Goal: Task Accomplishment & Management: Use online tool/utility

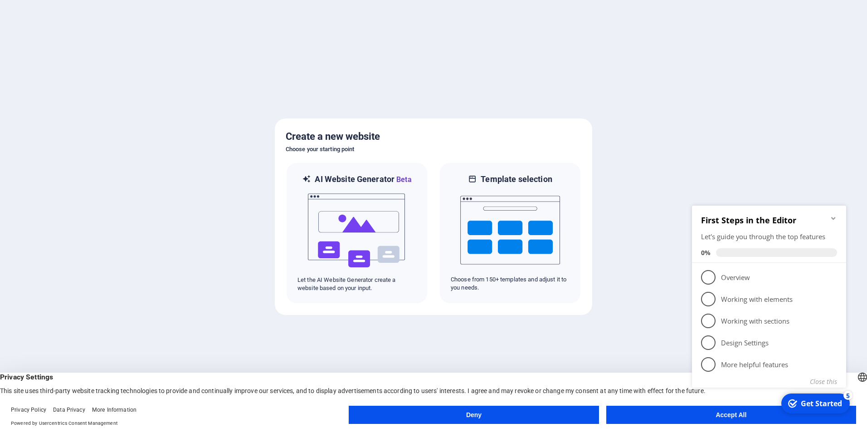
click at [686, 407] on button "Accept All" at bounding box center [731, 415] width 250 height 18
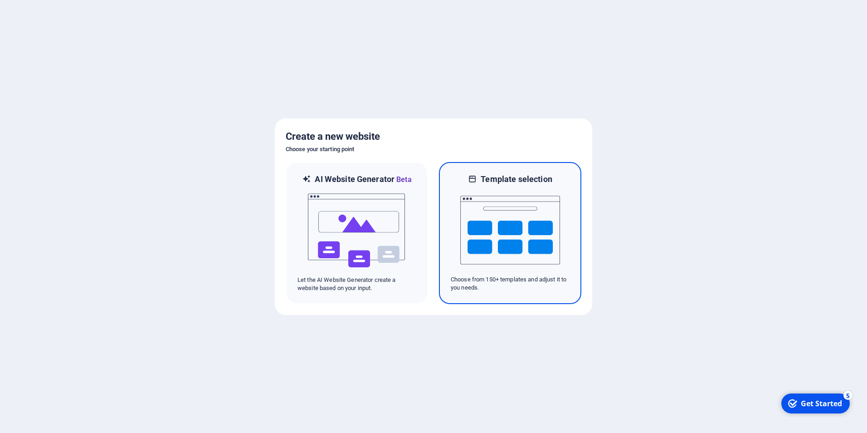
click at [501, 240] on img at bounding box center [510, 230] width 100 height 91
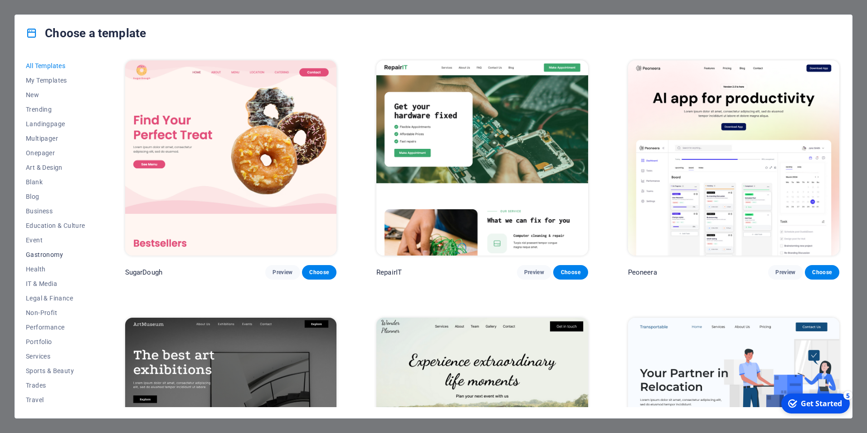
scroll to position [15, 0]
click at [43, 197] on span "Business" at bounding box center [55, 196] width 59 height 7
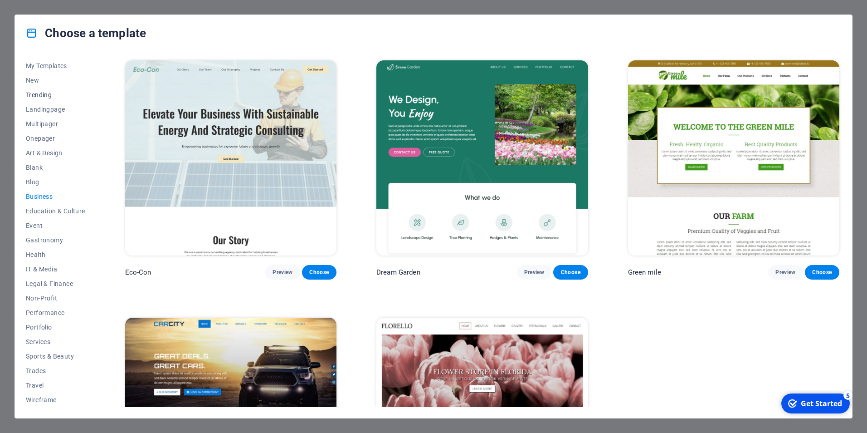
click at [42, 97] on span "Trending" at bounding box center [55, 94] width 59 height 7
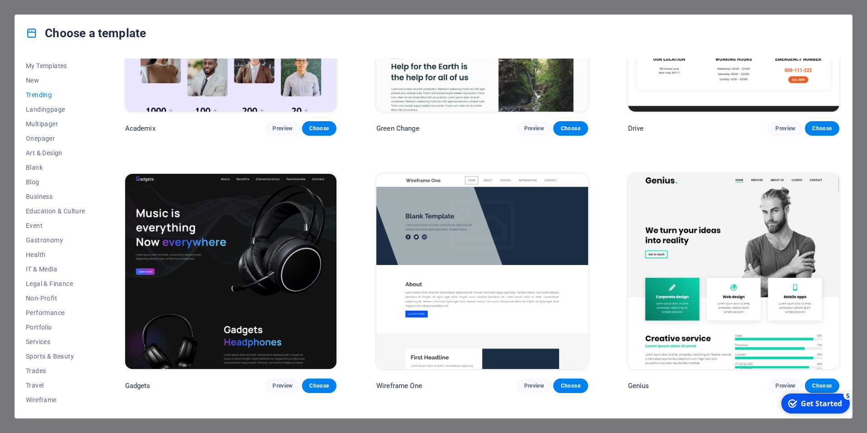
scroll to position [669, 0]
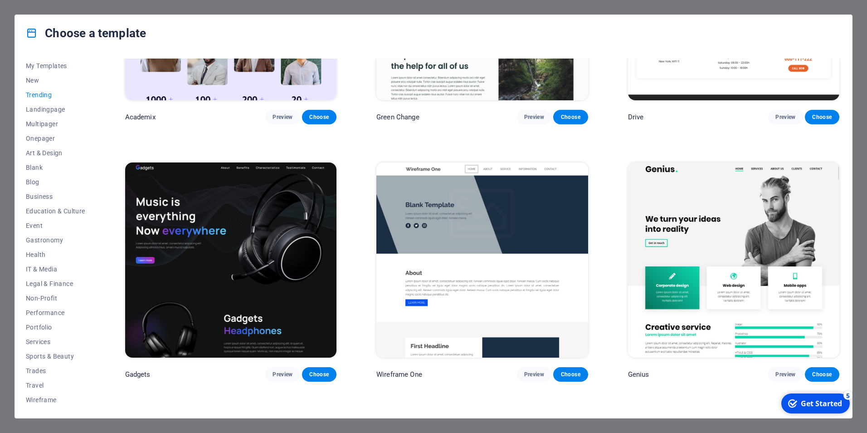
click at [421, 208] on img at bounding box center [481, 259] width 211 height 195
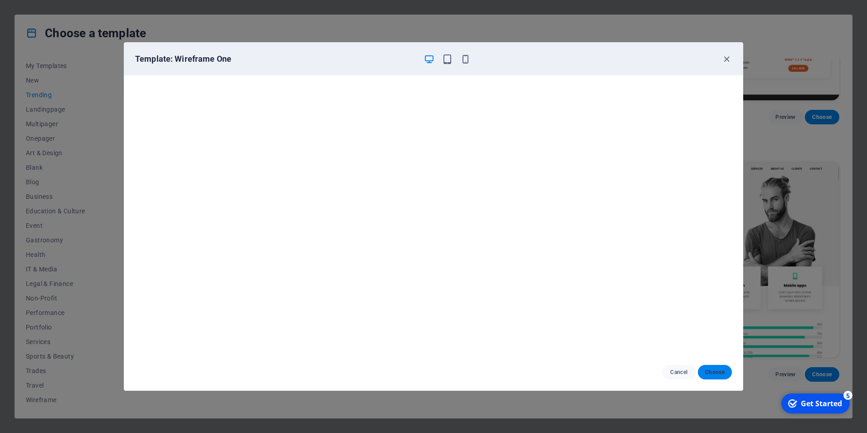
click at [718, 372] on span "Choose" at bounding box center [715, 371] width 20 height 7
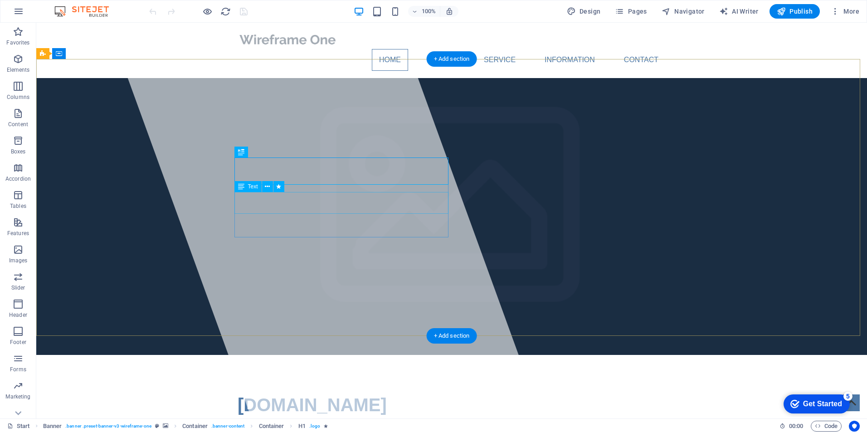
click at [368, 425] on div "Lorem ipsum dolor sit amet, consectetuer adipiscing elit. Aenean commodo ligula…" at bounding box center [452, 436] width 428 height 22
click at [403, 425] on div "Lorem ipsum dolor sit amet, consectetuer adipiscing elit. Aenean commodo ligula…" at bounding box center [452, 436] width 428 height 22
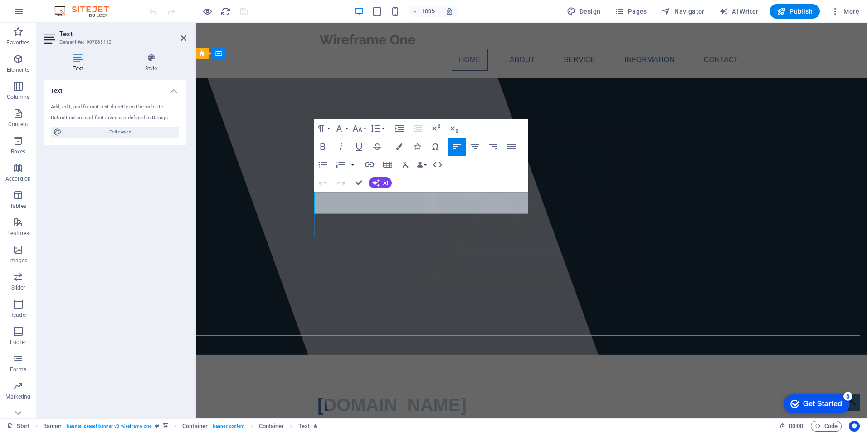
drag, startPoint x: 490, startPoint y: 207, endPoint x: 315, endPoint y: 198, distance: 175.8
click at [318, 425] on div "Lorem ipsum dolor sit amet, consectetuer adipiscing elit. Aenean commodo ligula…" at bounding box center [532, 436] width 428 height 22
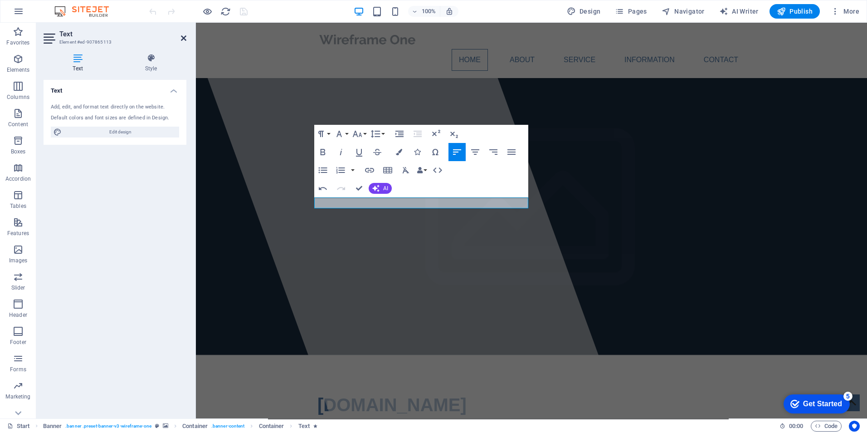
click at [182, 37] on icon at bounding box center [183, 37] width 5 height 7
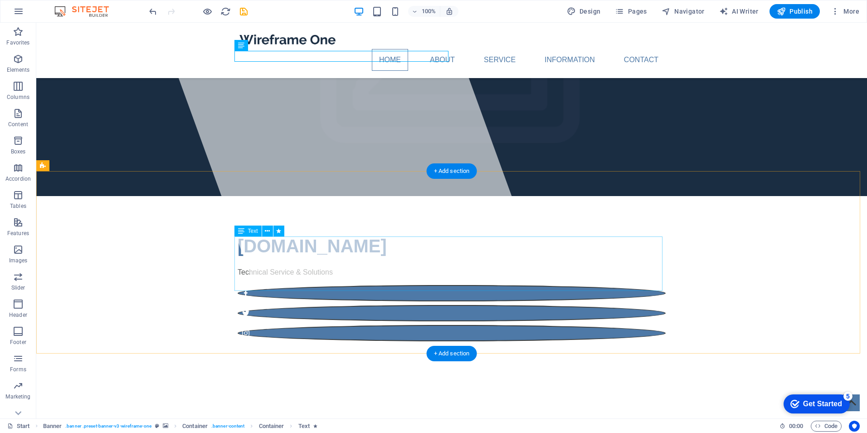
scroll to position [181, 0]
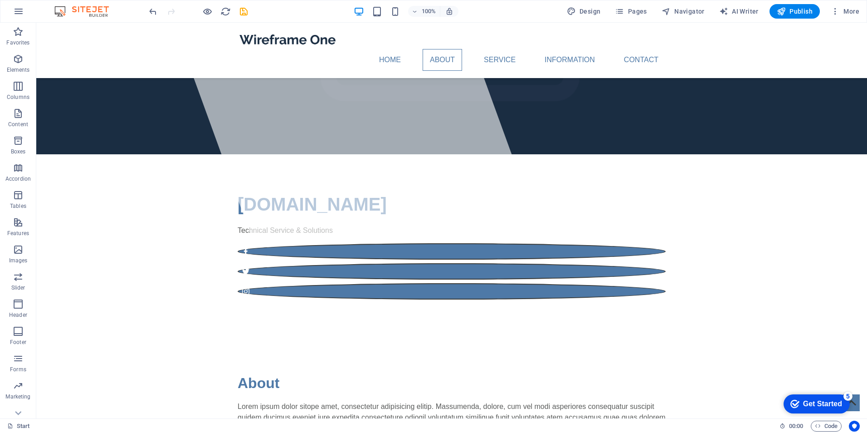
click at [816, 402] on div "Get Started" at bounding box center [822, 404] width 39 height 8
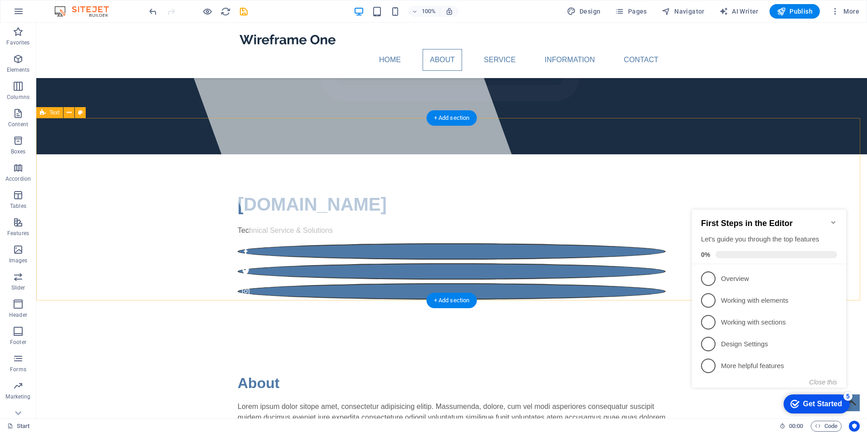
click at [651, 336] on div "About Lorem ipsum dolor sitope amet, consectetur adipisicing elitip. [PERSON_NA…" at bounding box center [451, 427] width 831 height 182
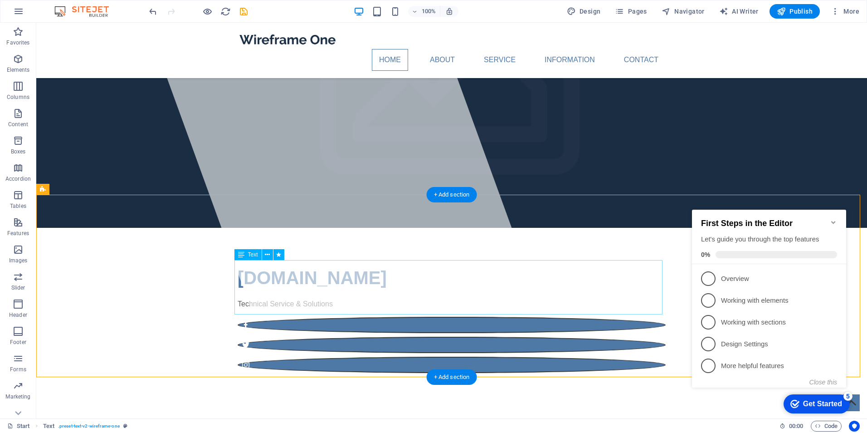
scroll to position [102, 0]
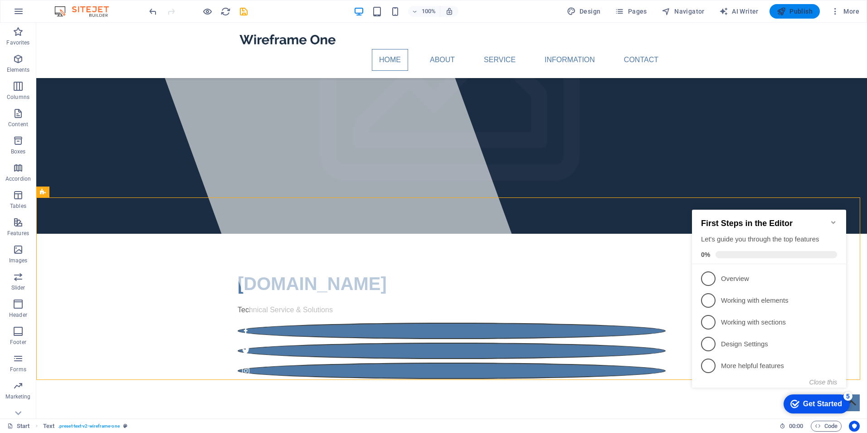
click at [787, 13] on span "Publish" at bounding box center [795, 11] width 36 height 9
